Goal: Information Seeking & Learning: Understand process/instructions

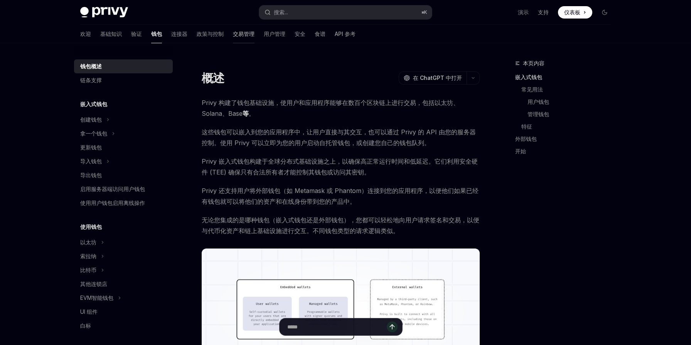
click at [233, 35] on font "交易管理" at bounding box center [244, 33] width 22 height 7
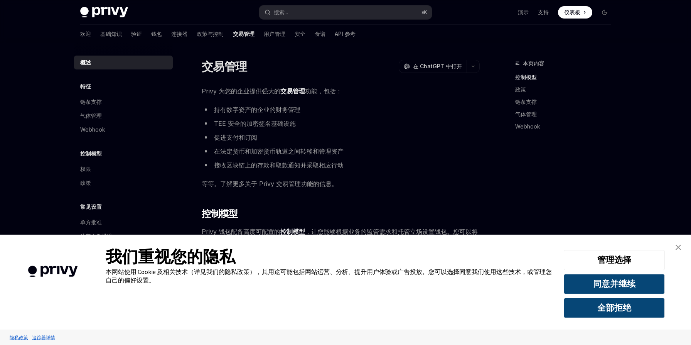
click at [680, 248] on img "关闭横幅" at bounding box center [678, 247] width 5 height 5
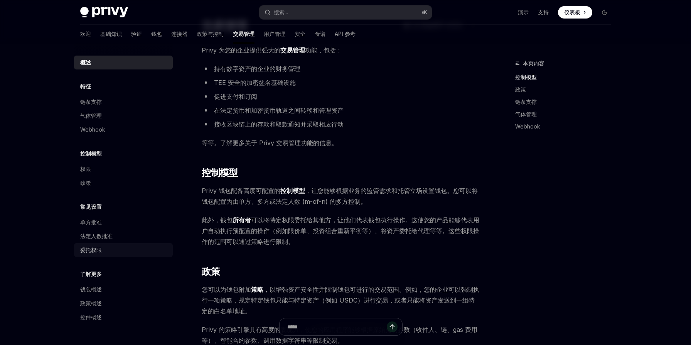
scroll to position [48, 0]
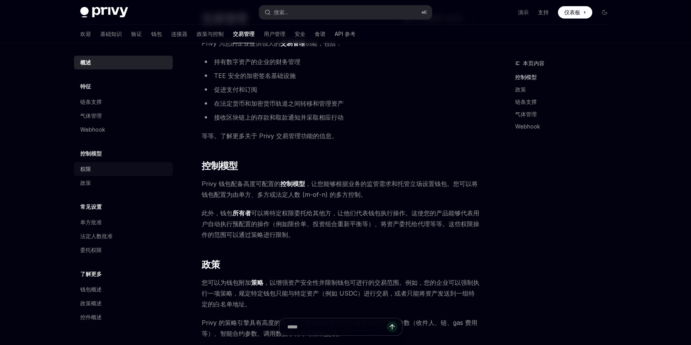
click at [93, 170] on div "权限" at bounding box center [124, 168] width 88 height 9
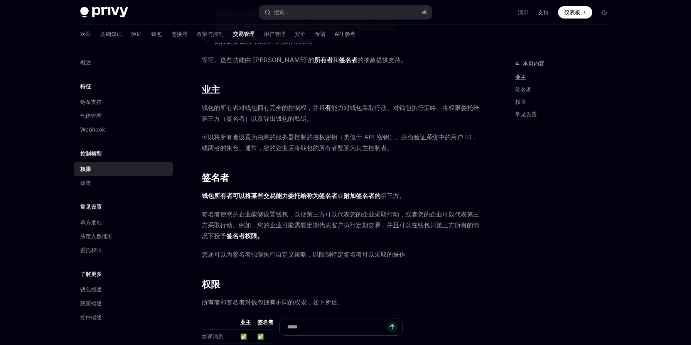
scroll to position [79, 0]
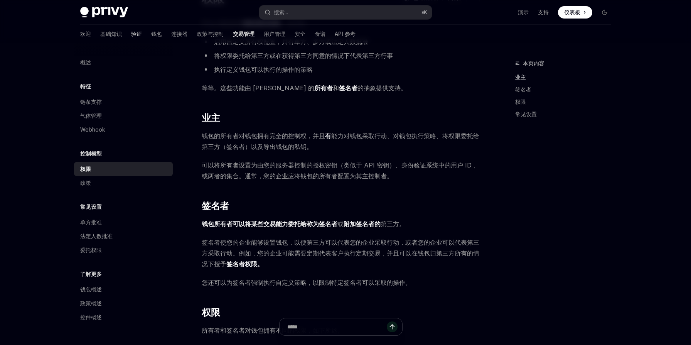
click at [131, 36] on font "验证" at bounding box center [136, 33] width 11 height 7
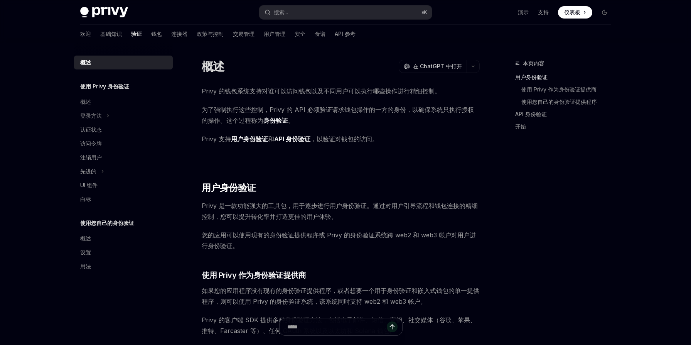
click at [244, 138] on font "用户身份验证" at bounding box center [249, 139] width 37 height 8
click at [287, 140] on font "API 身份验证" at bounding box center [292, 139] width 36 height 8
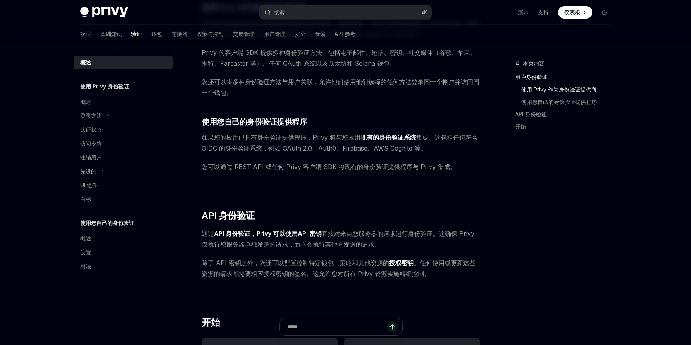
scroll to position [273, 0]
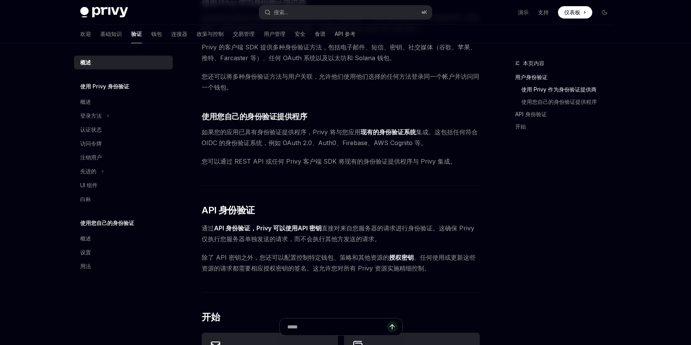
click at [305, 228] on font "API 密钥" at bounding box center [310, 228] width 24 height 8
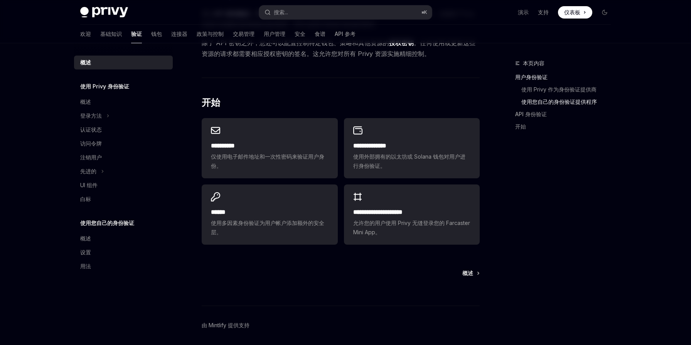
scroll to position [488, 0]
click at [102, 117] on div "登录方法" at bounding box center [123, 116] width 99 height 14
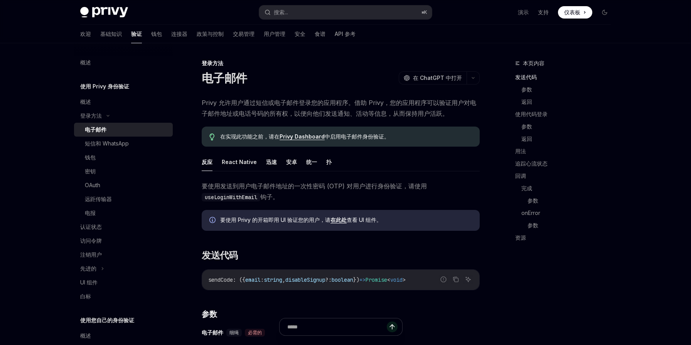
click at [114, 129] on div "电子邮件" at bounding box center [126, 129] width 83 height 9
click at [292, 164] on font "安卓" at bounding box center [291, 162] width 11 height 7
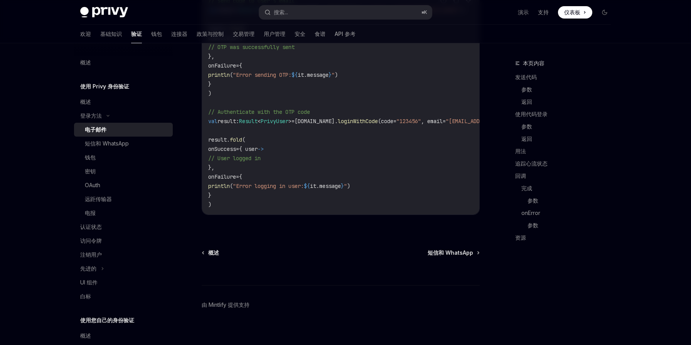
scroll to position [710, 0]
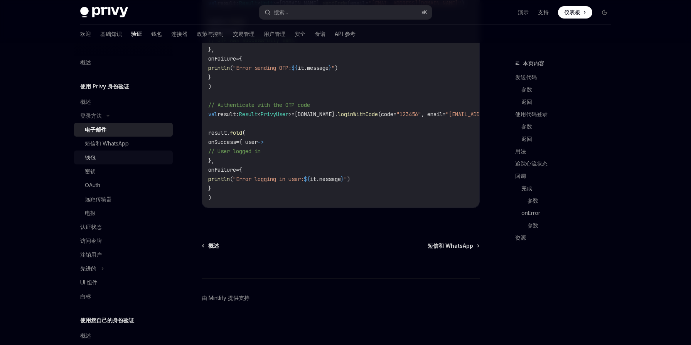
click at [108, 158] on div "钱包" at bounding box center [126, 157] width 83 height 9
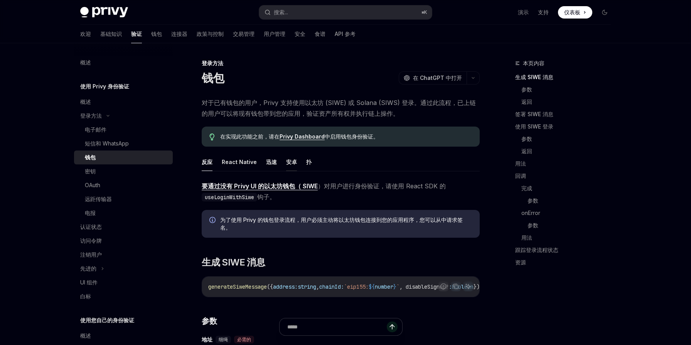
click at [291, 163] on font "安卓" at bounding box center [291, 162] width 11 height 7
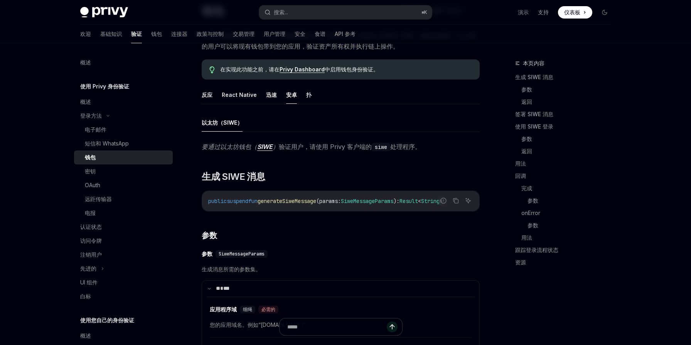
scroll to position [44, 0]
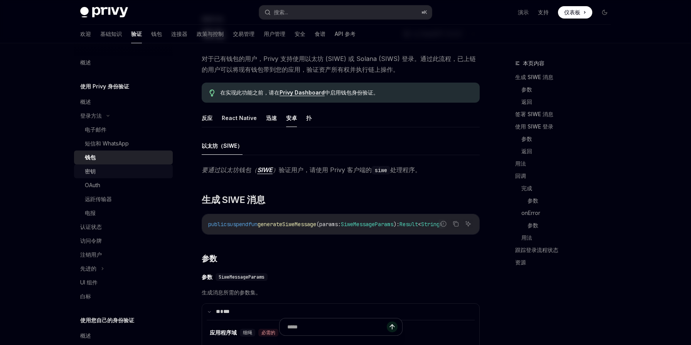
click at [114, 172] on div "密钥" at bounding box center [126, 171] width 83 height 9
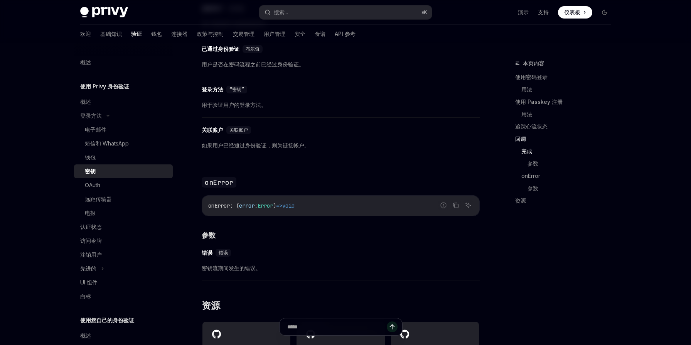
scroll to position [1188, 0]
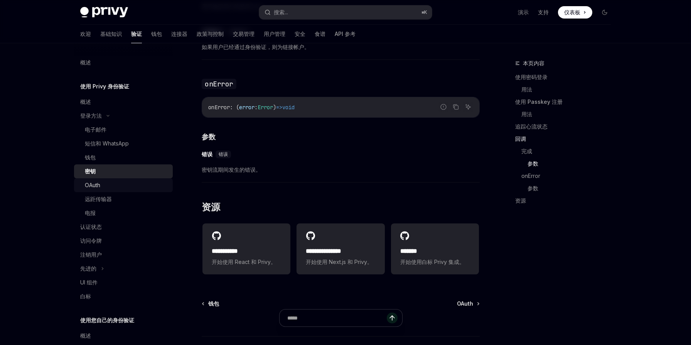
click at [101, 185] on div "OAuth" at bounding box center [126, 185] width 83 height 9
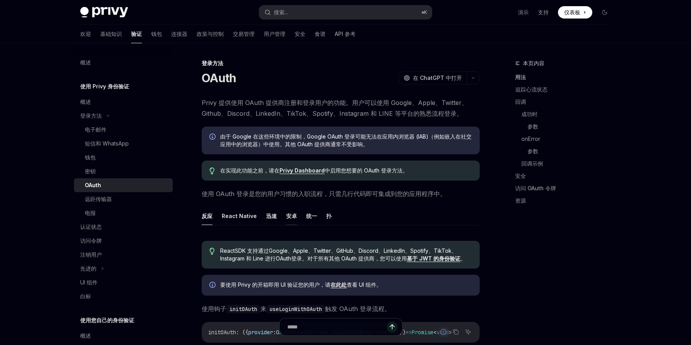
click at [289, 216] on font "安卓" at bounding box center [291, 216] width 11 height 7
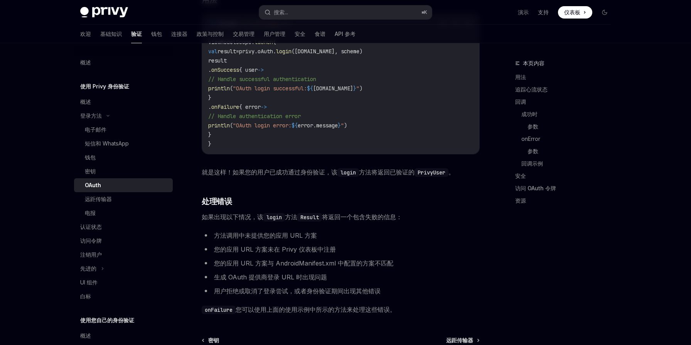
scroll to position [903, 0]
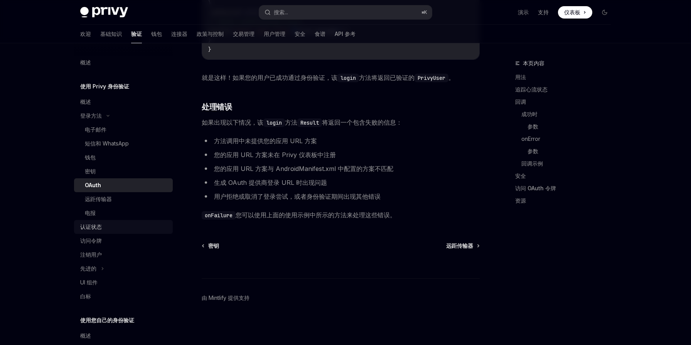
click at [103, 226] on div "认证状态" at bounding box center [124, 226] width 88 height 9
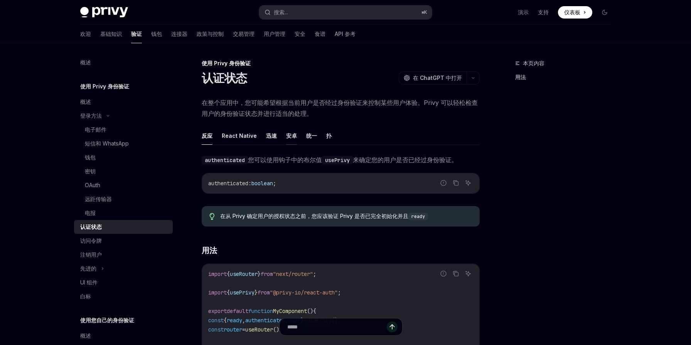
click at [291, 134] on font "安卓" at bounding box center [291, 135] width 11 height 7
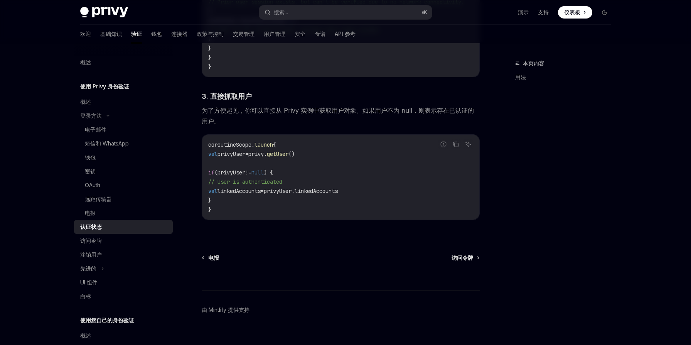
scroll to position [843, 0]
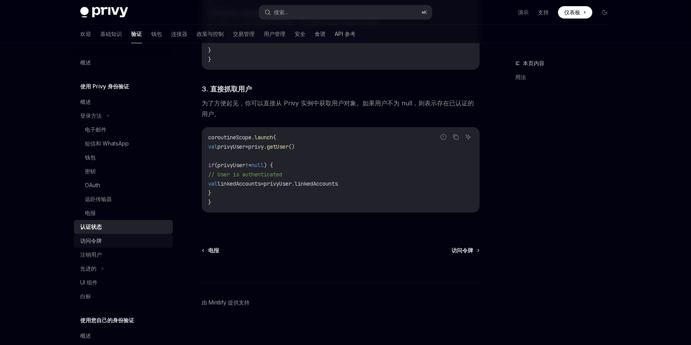
click at [111, 240] on div "访问令牌" at bounding box center [124, 240] width 88 height 9
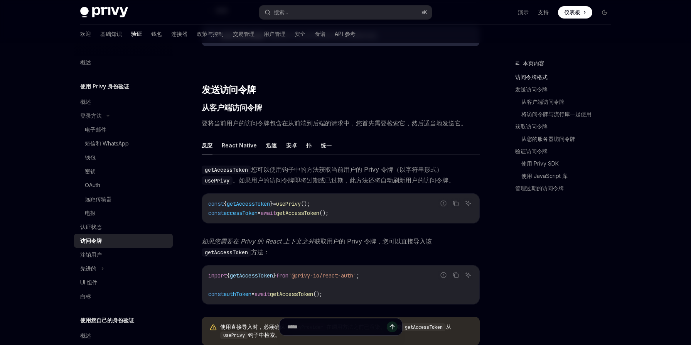
scroll to position [262, 0]
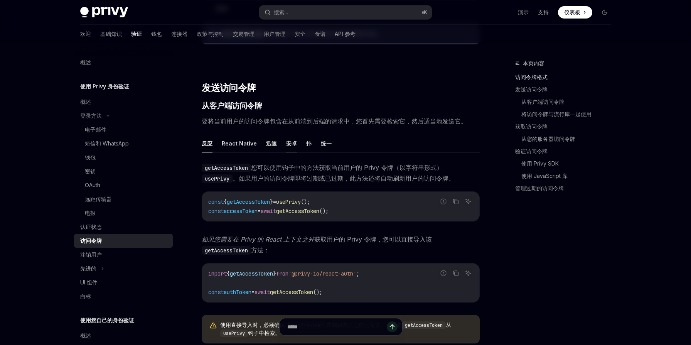
click at [290, 145] on font "安卓" at bounding box center [291, 143] width 11 height 7
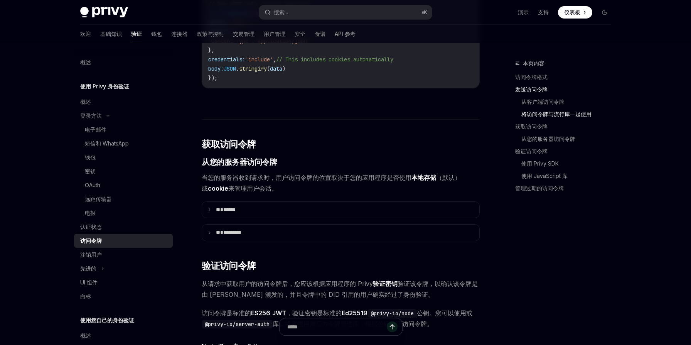
scroll to position [854, 0]
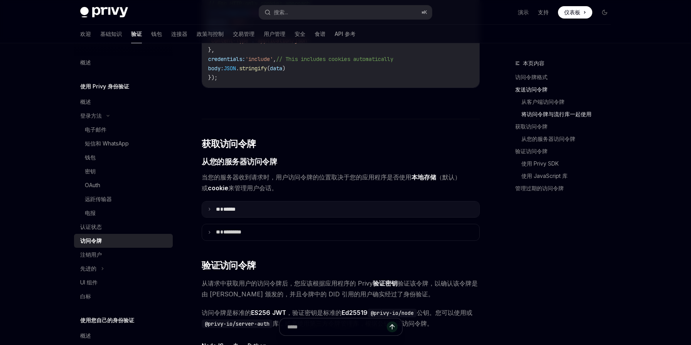
click at [210, 208] on icon at bounding box center [210, 209] width 4 height 4
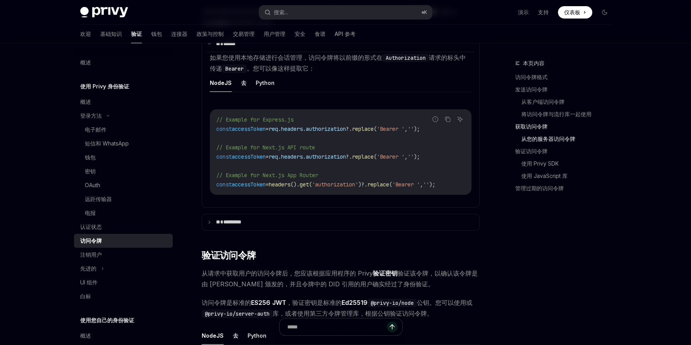
scroll to position [1021, 0]
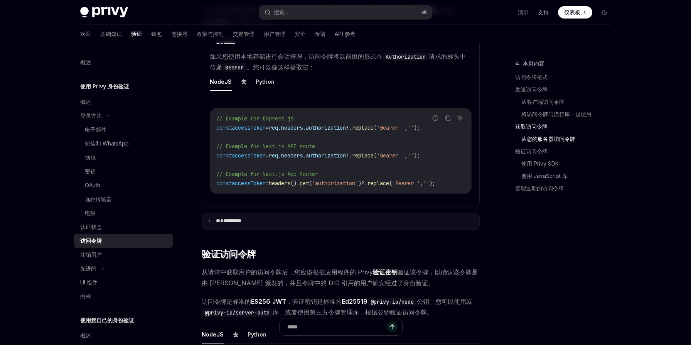
click at [211, 222] on icon at bounding box center [210, 221] width 4 height 4
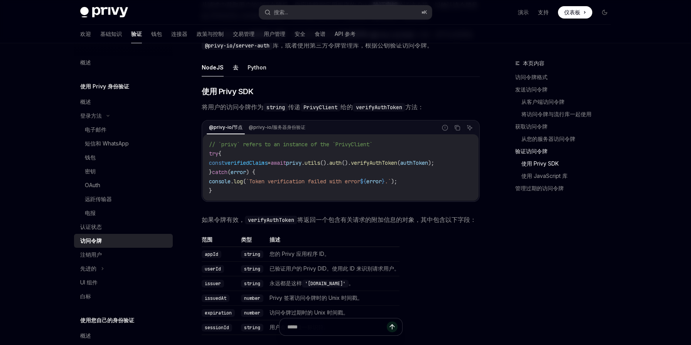
scroll to position [1450, 0]
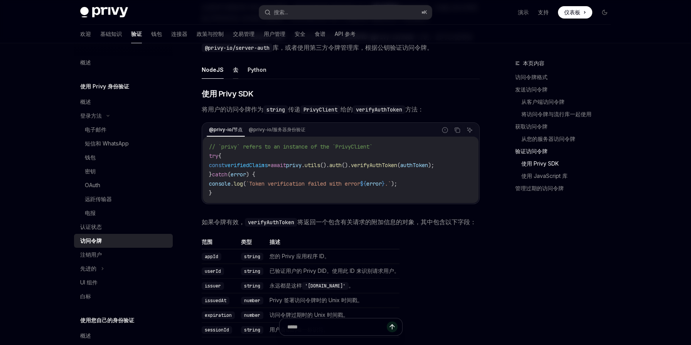
click at [233, 73] on font "去" at bounding box center [235, 69] width 5 height 7
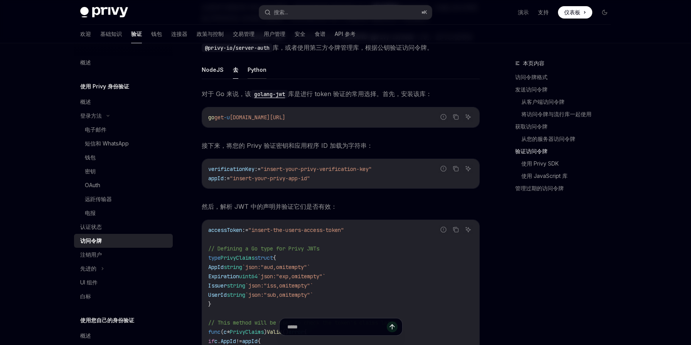
click at [254, 72] on font "Python" at bounding box center [257, 69] width 19 height 7
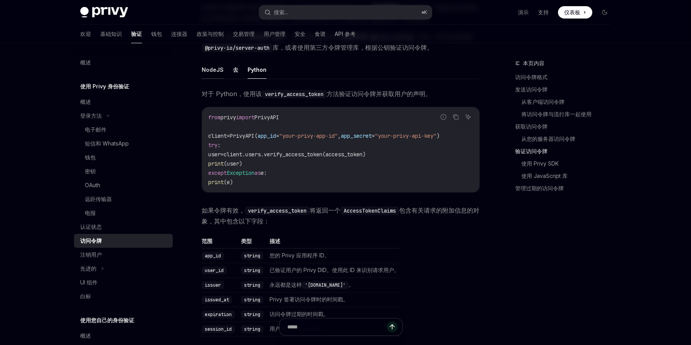
click at [216, 73] on font "NodeJS" at bounding box center [213, 69] width 22 height 7
type textarea "*"
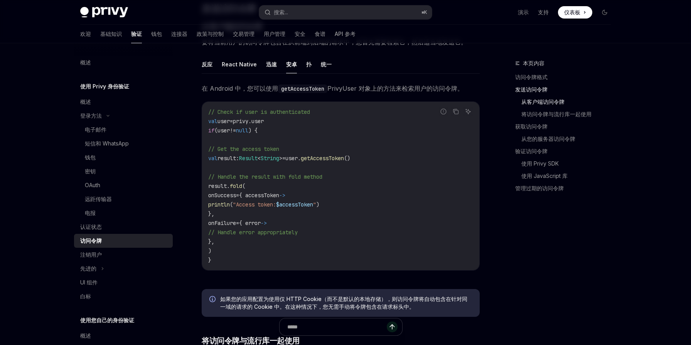
scroll to position [335, 0]
